Goal: Information Seeking & Learning: Learn about a topic

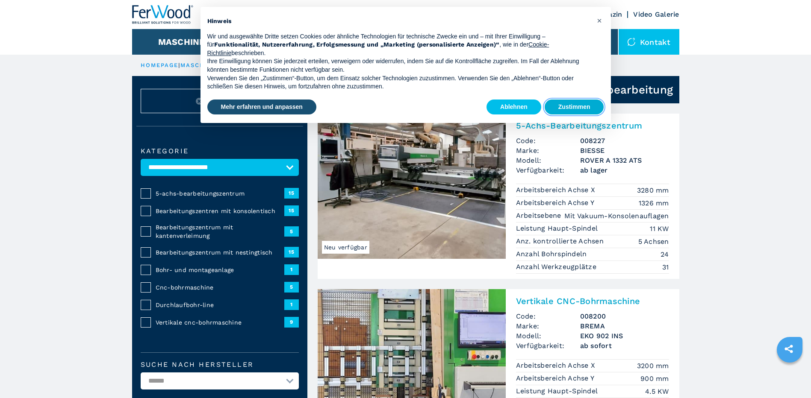
drag, startPoint x: 570, startPoint y: 107, endPoint x: 625, endPoint y: 122, distance: 56.8
click at [570, 107] on button "Zustimmen" at bounding box center [573, 107] width 59 height 15
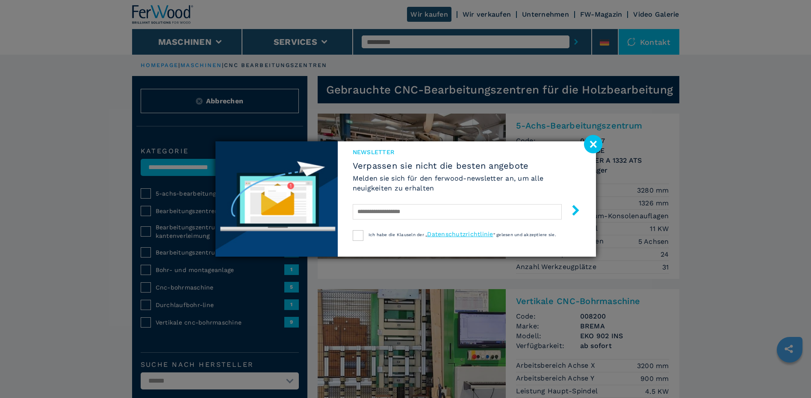
click at [594, 144] on image at bounding box center [593, 144] width 18 height 18
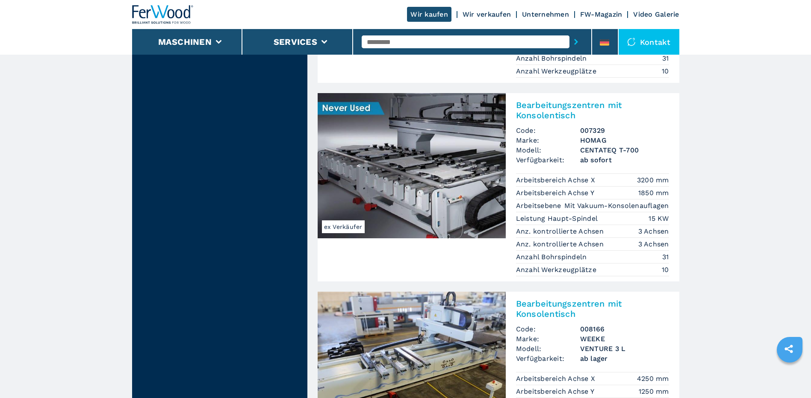
scroll to position [1068, 0]
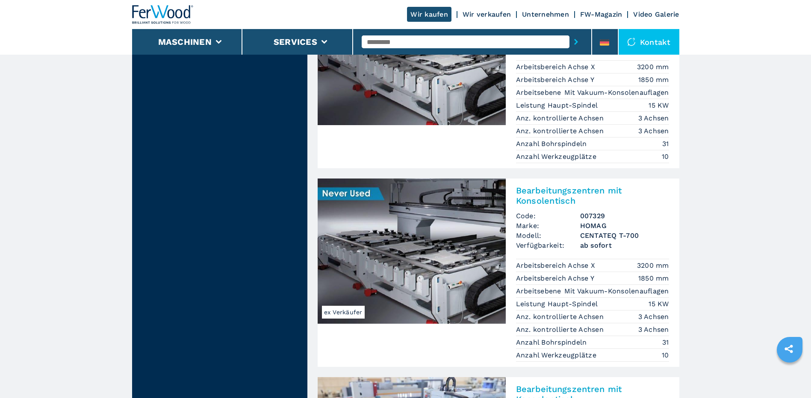
click at [409, 292] on img at bounding box center [411, 251] width 188 height 145
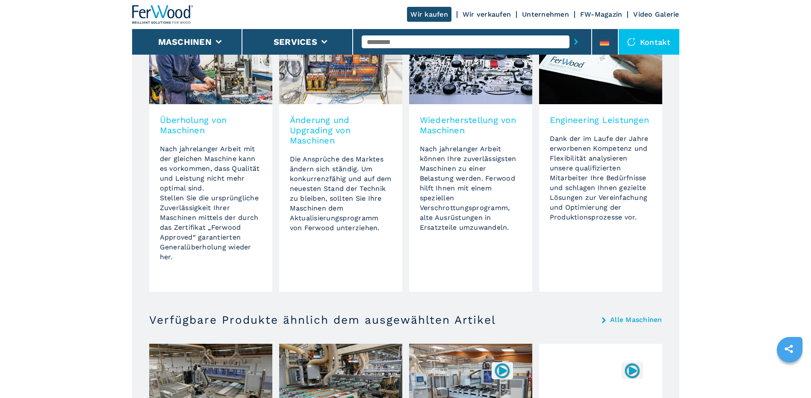
scroll to position [769, 0]
